Goal: Navigation & Orientation: Find specific page/section

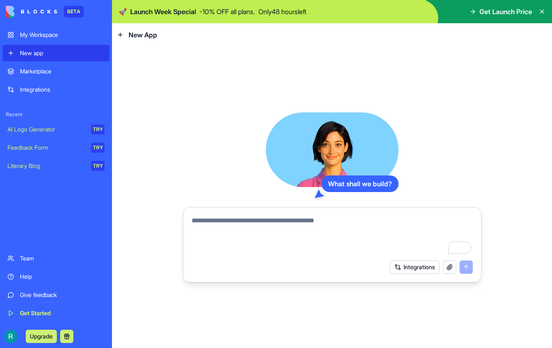
click at [250, 7] on p "- 10 % OFF all plans." at bounding box center [227, 12] width 56 height 10
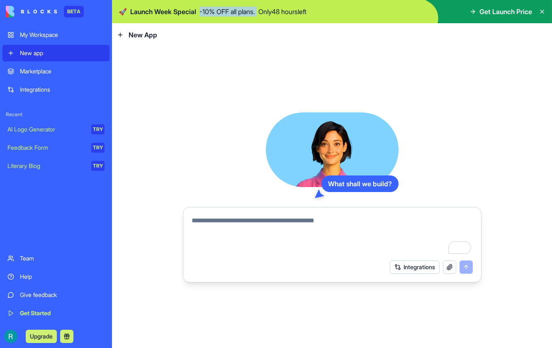
click at [250, 7] on p "- 10 % OFF all plans." at bounding box center [227, 12] width 56 height 10
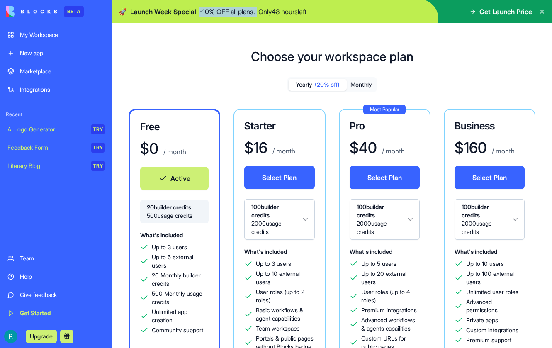
click at [41, 34] on div "My Workspace" at bounding box center [62, 35] width 85 height 8
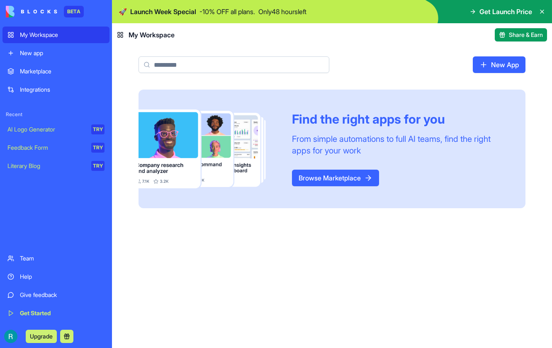
click at [66, 71] on div "Marketplace" at bounding box center [62, 71] width 85 height 8
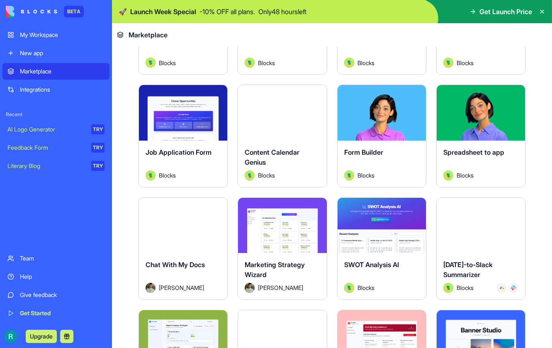
scroll to position [1030, 0]
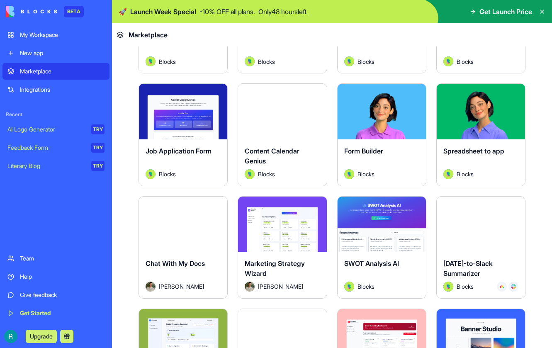
click at [297, 148] on span "Content Calendar Genius" at bounding box center [272, 156] width 55 height 18
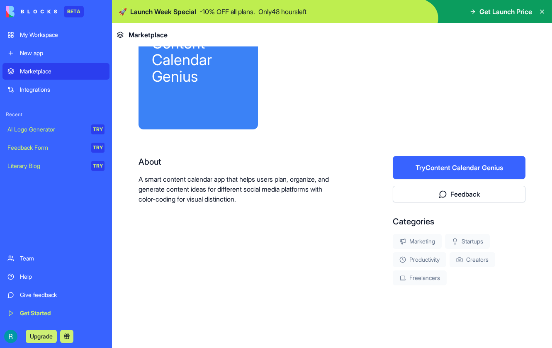
scroll to position [60, 0]
click at [43, 36] on div "My Workspace" at bounding box center [62, 35] width 85 height 8
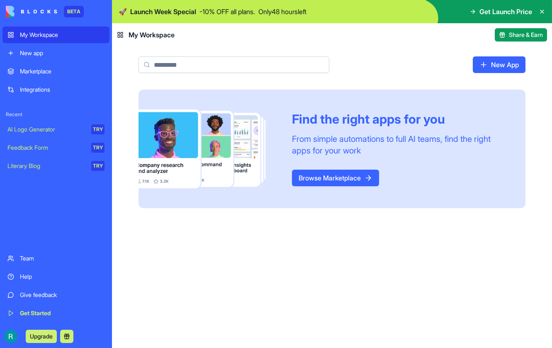
click at [306, 174] on link "Browse Marketplace" at bounding box center [335, 178] width 87 height 17
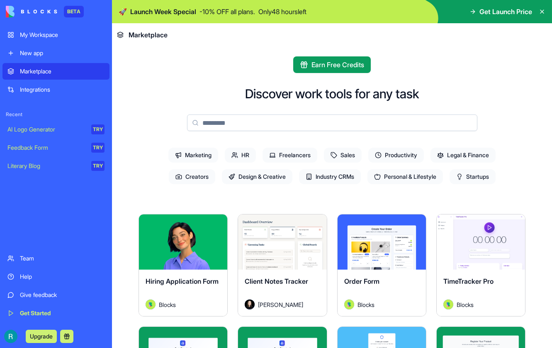
click at [402, 149] on span "Productivity" at bounding box center [396, 155] width 56 height 15
